Goal: Find specific page/section: Find specific page/section

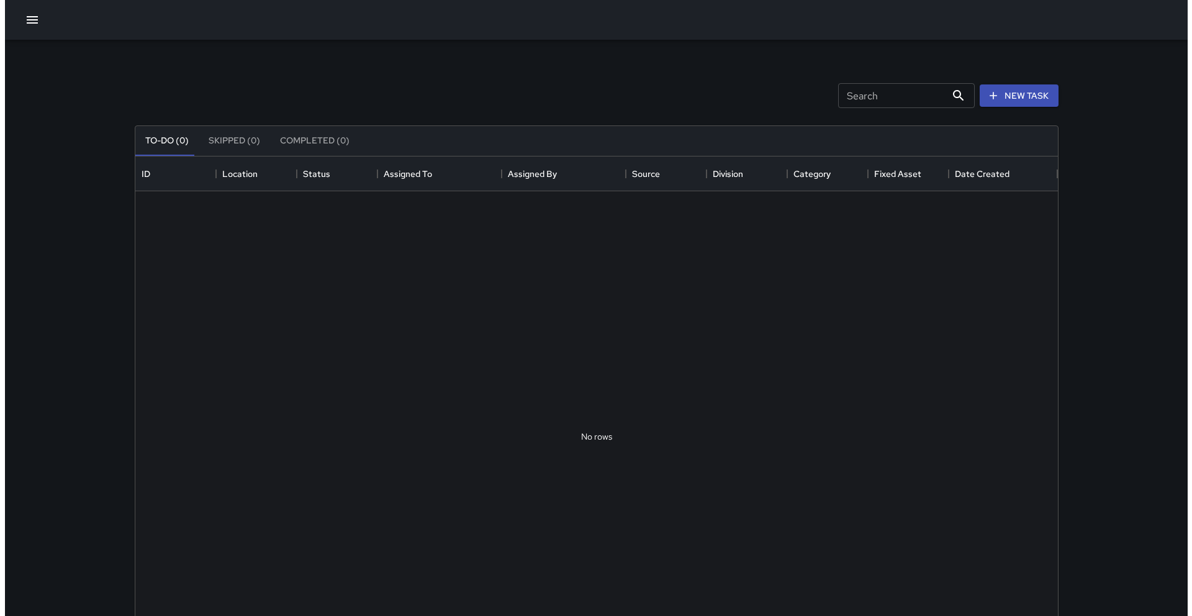
scroll to position [517, 914]
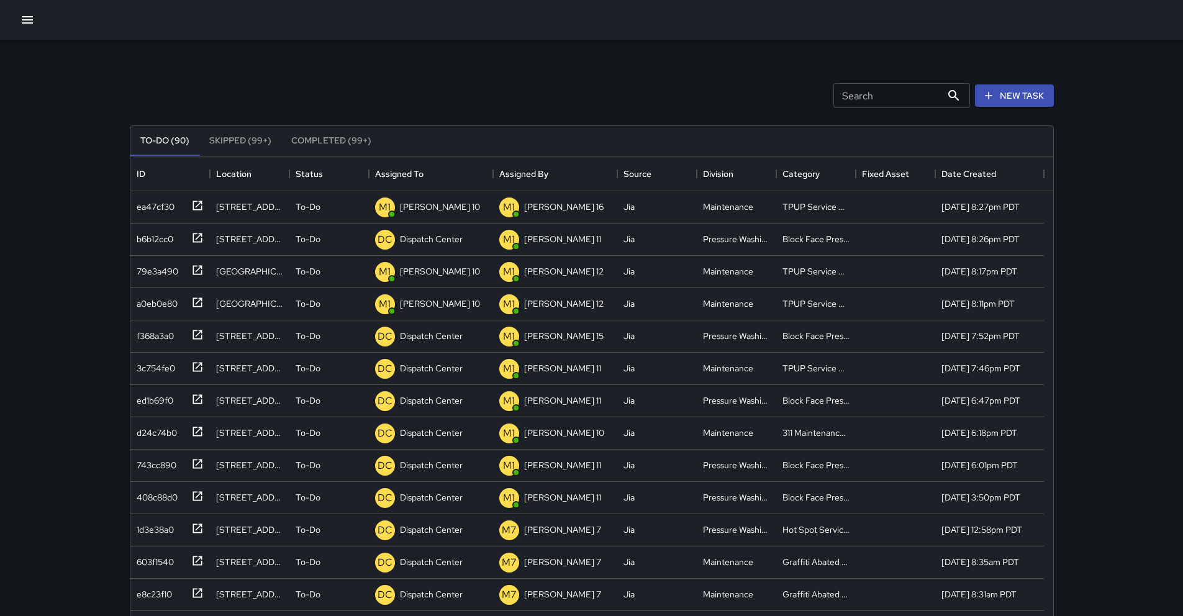
click at [20, 17] on icon "button" at bounding box center [27, 19] width 15 height 15
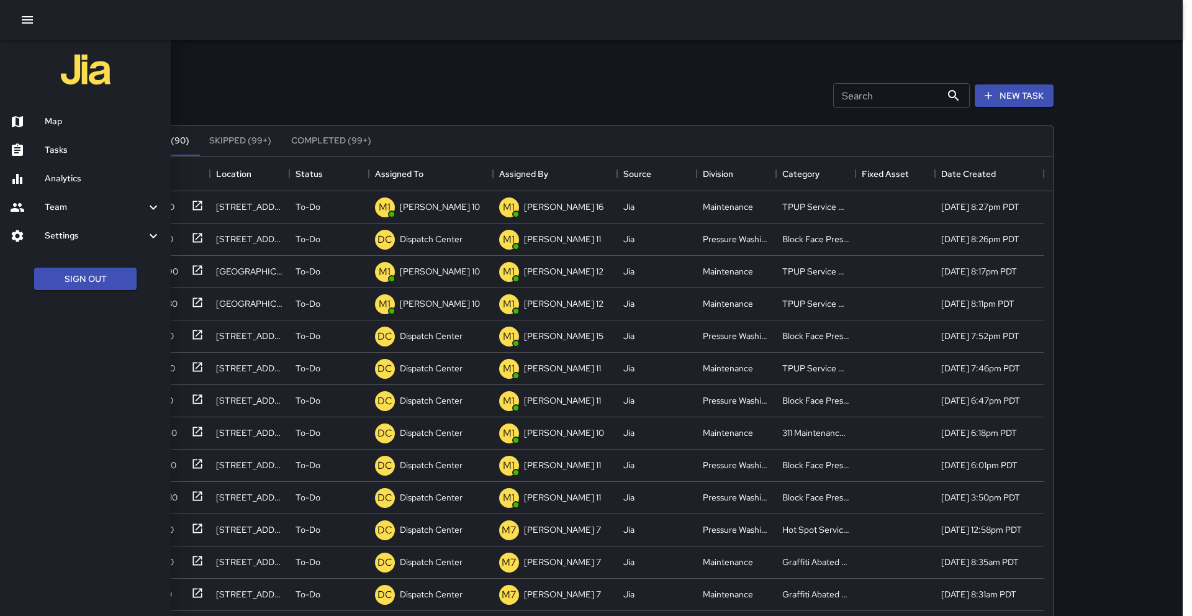
click at [59, 160] on div "Tasks" at bounding box center [85, 150] width 171 height 29
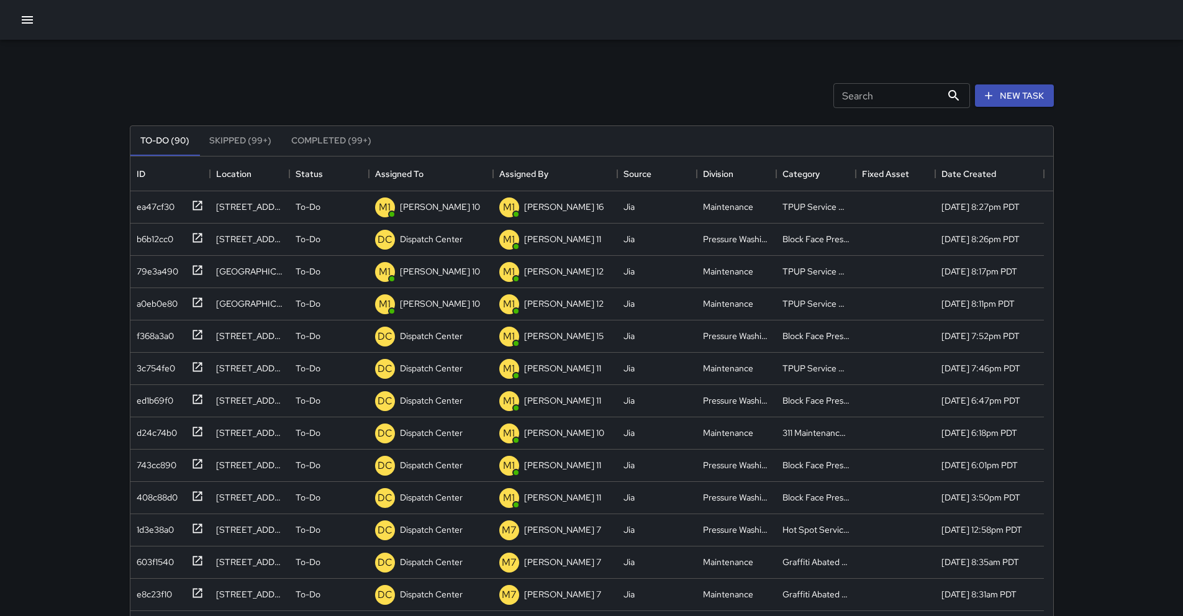
click at [20, 14] on icon "button" at bounding box center [27, 19] width 15 height 15
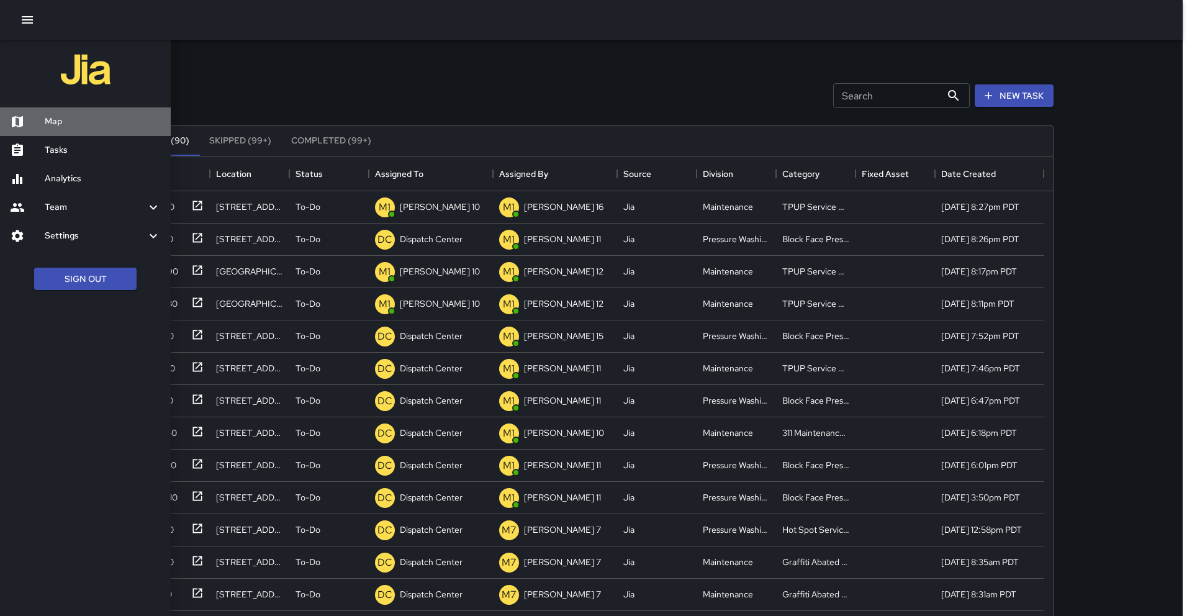
click at [66, 124] on h6 "Map" at bounding box center [103, 122] width 116 height 14
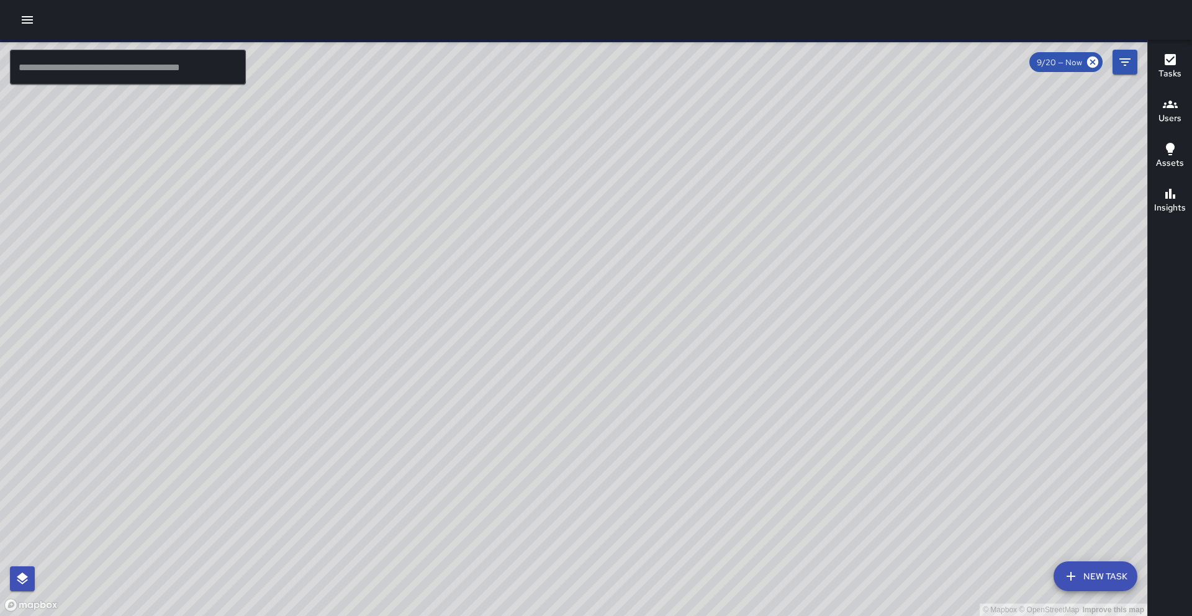
click at [76, 76] on input "text" at bounding box center [128, 67] width 236 height 35
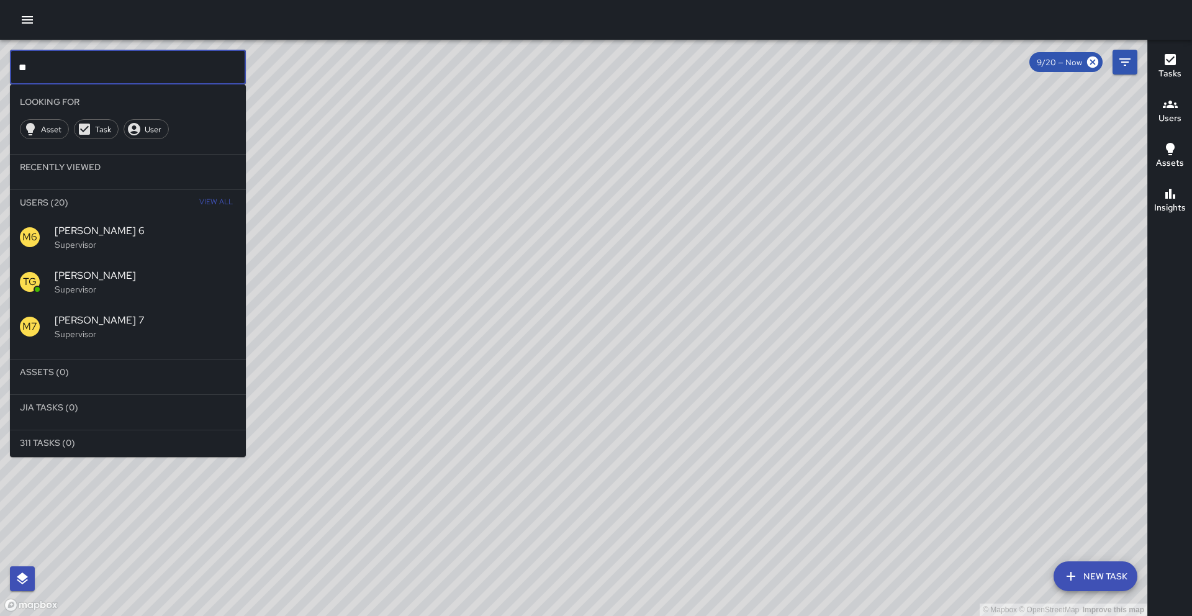
type input "*"
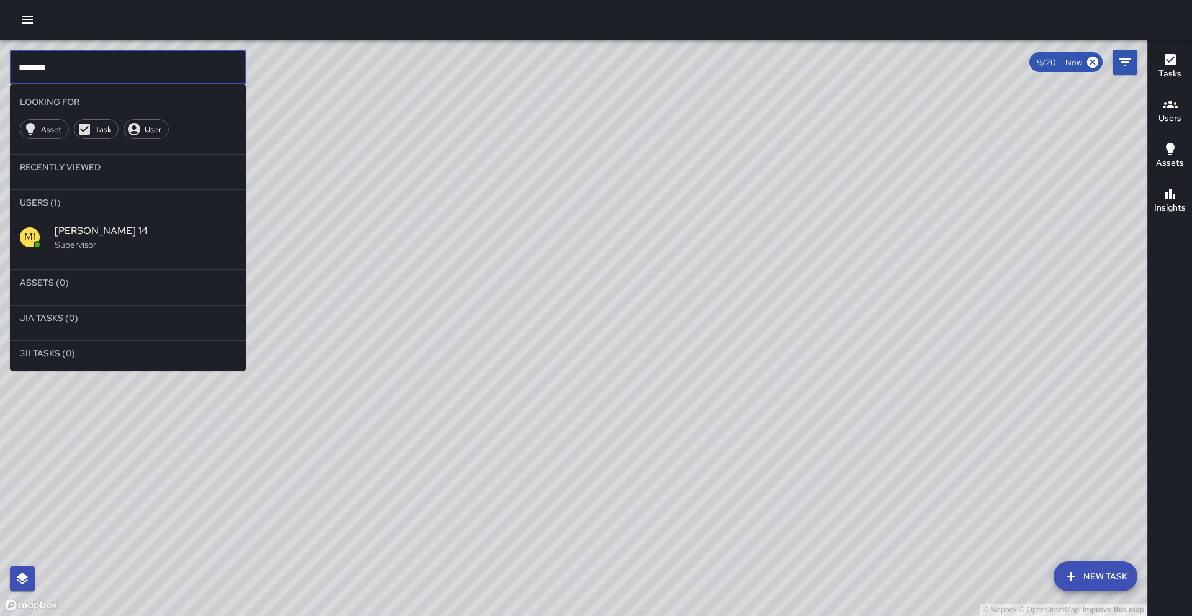
type input "*******"
click at [61, 248] on p "Supervisor" at bounding box center [145, 244] width 181 height 12
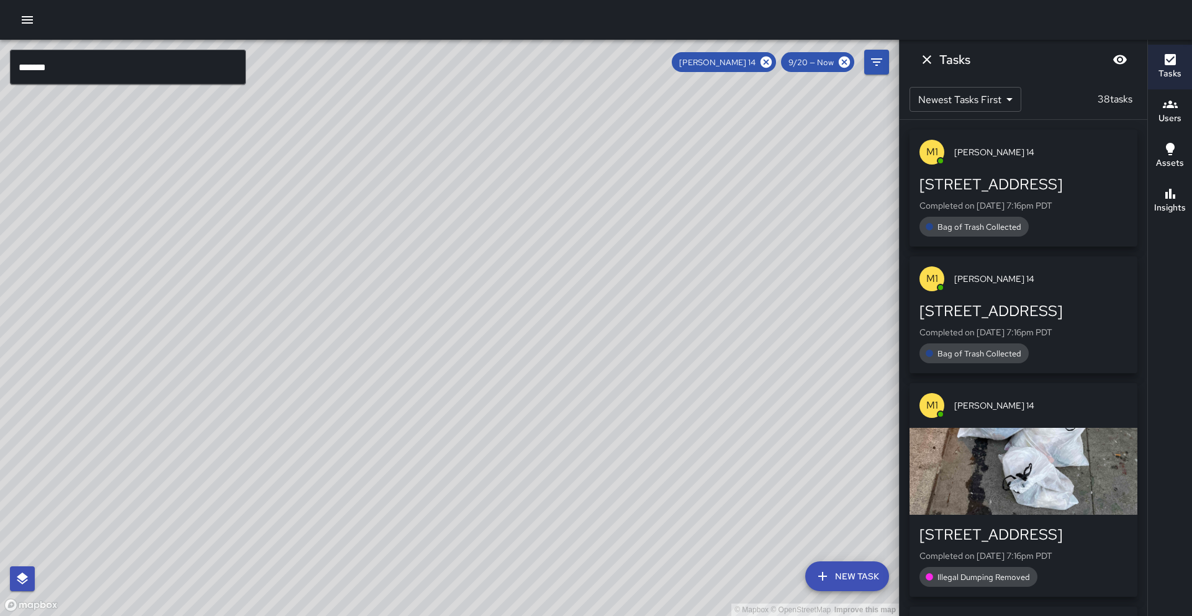
drag, startPoint x: 592, startPoint y: 395, endPoint x: 488, endPoint y: 120, distance: 294.0
click at [488, 120] on div "© Mapbox © OpenStreetMap Improve this map" at bounding box center [449, 328] width 899 height 576
drag, startPoint x: 486, startPoint y: 383, endPoint x: 536, endPoint y: 432, distance: 69.8
click at [526, 430] on div "© Mapbox © OpenStreetMap Improve this map" at bounding box center [449, 328] width 899 height 576
click at [765, 61] on icon at bounding box center [766, 62] width 11 height 11
